Goal: Go to known website: Access a specific website the user already knows

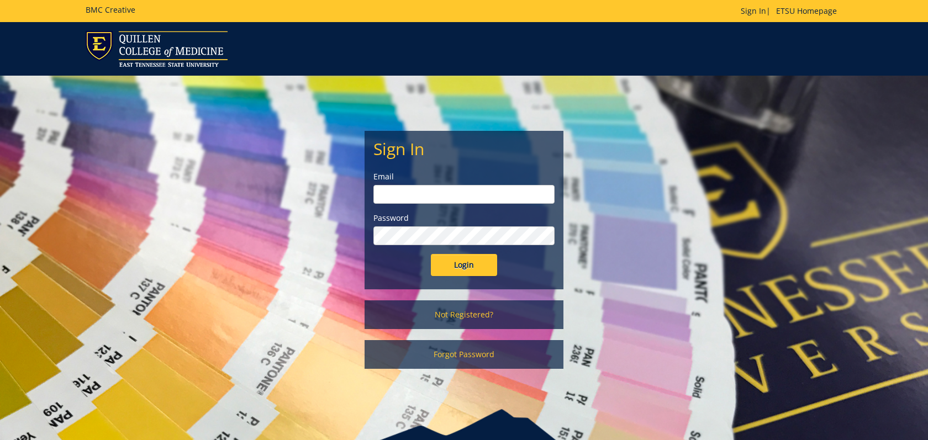
click at [446, 198] on input "email" at bounding box center [463, 194] width 181 height 19
type input "[EMAIL_ADDRESS][DOMAIN_NAME]"
click at [474, 267] on input "Login" at bounding box center [464, 265] width 66 height 22
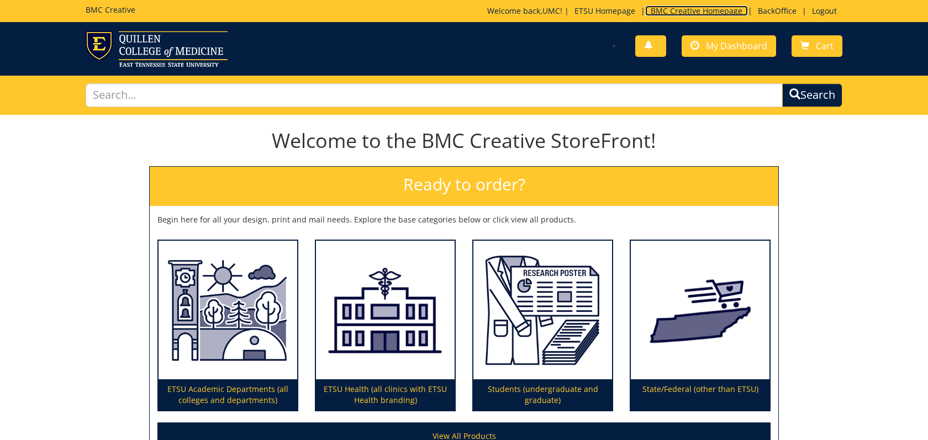
click at [706, 11] on link "BMC Creative Homepage" at bounding box center [696, 11] width 103 height 10
click at [759, 12] on link "BackOffice" at bounding box center [777, 11] width 50 height 10
